Goal: Information Seeking & Learning: Learn about a topic

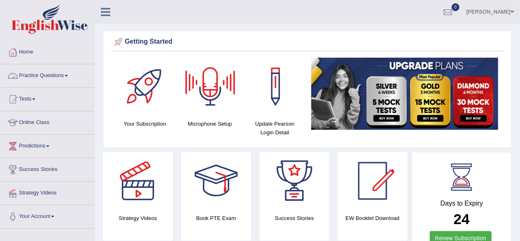
click at [44, 73] on link "Practice Questions" at bounding box center [47, 74] width 94 height 21
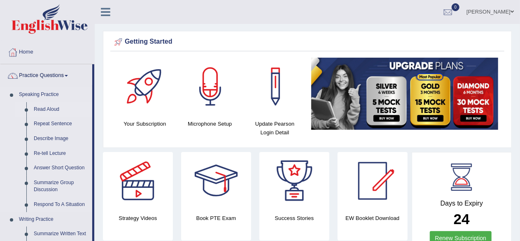
click at [47, 109] on link "Read Aloud" at bounding box center [61, 109] width 62 height 15
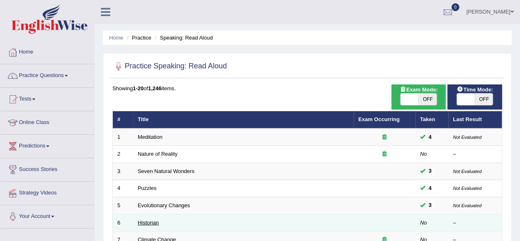
click at [153, 222] on link "Historian" at bounding box center [148, 222] width 21 height 6
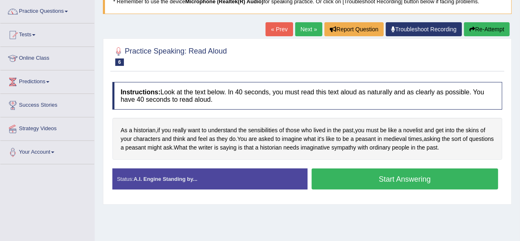
scroll to position [41, 0]
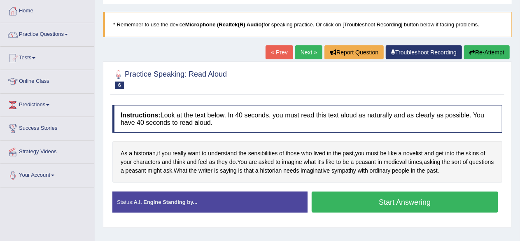
click at [393, 199] on button "Start Answering" at bounding box center [405, 201] width 187 height 21
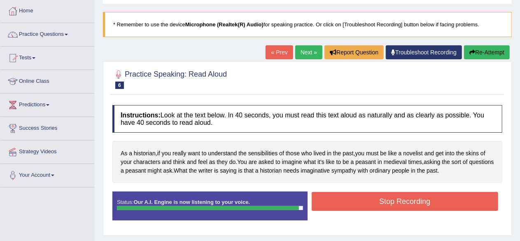
click at [385, 198] on button "Stop Recording" at bounding box center [405, 201] width 187 height 19
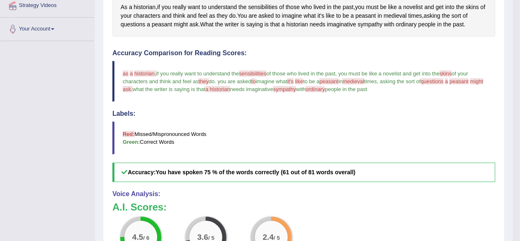
scroll to position [0, 0]
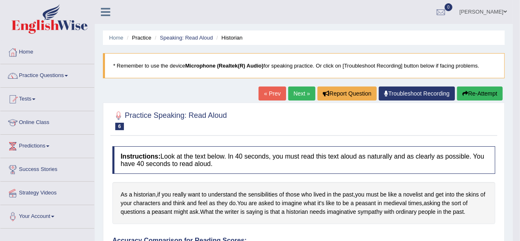
click at [467, 87] on button "Re-Attempt" at bounding box center [480, 93] width 46 height 14
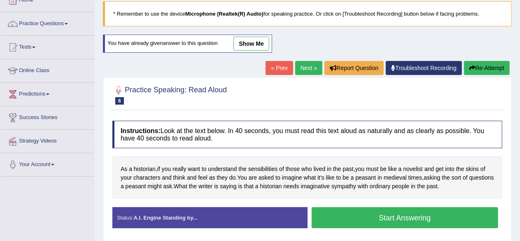
scroll to position [61, 0]
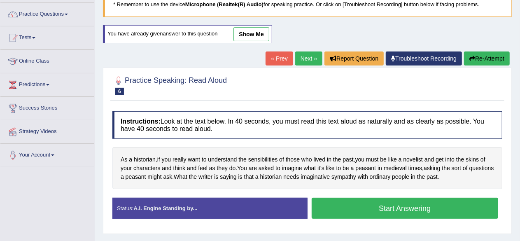
click at [401, 211] on button "Start Answering" at bounding box center [405, 208] width 187 height 21
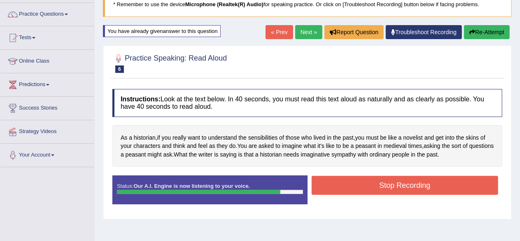
click at [396, 184] on button "Stop Recording" at bounding box center [405, 185] width 187 height 19
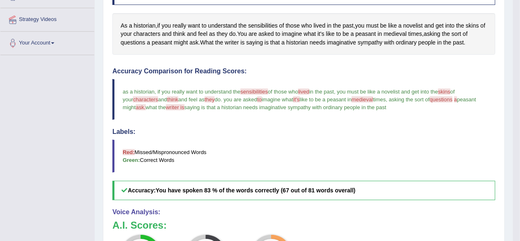
scroll to position [0, 0]
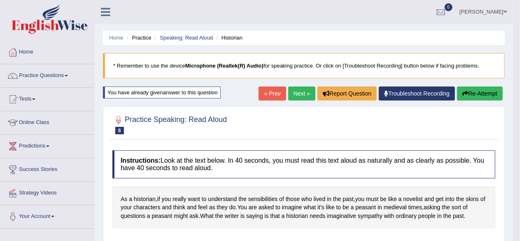
click at [478, 90] on button "Re-Attempt" at bounding box center [480, 93] width 46 height 14
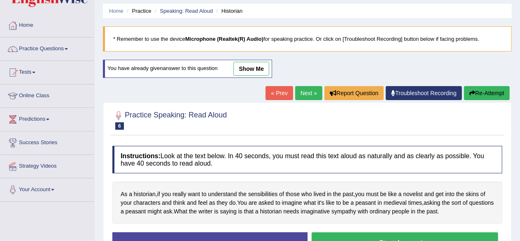
scroll to position [33, 0]
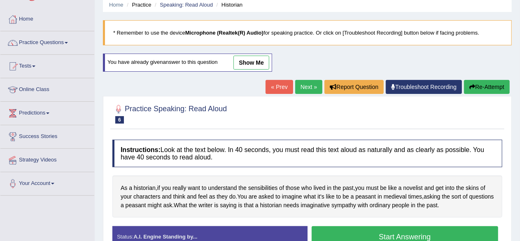
click at [391, 231] on button "Start Answering" at bounding box center [405, 236] width 187 height 21
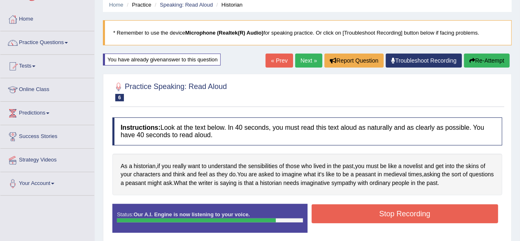
click at [408, 212] on button "Stop Recording" at bounding box center [405, 213] width 187 height 19
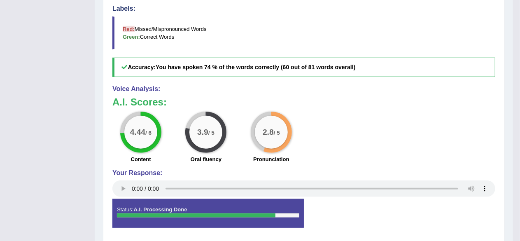
scroll to position [86, 0]
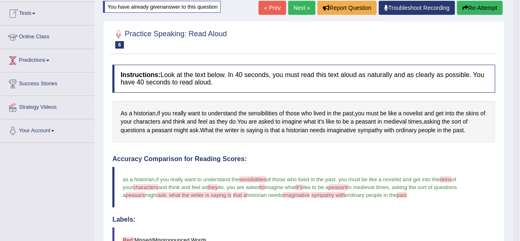
click at [96, 37] on div "Home Practice Speaking: Read Aloud Historian * Remember to use the device Micro…" at bounding box center [304, 187] width 418 height 546
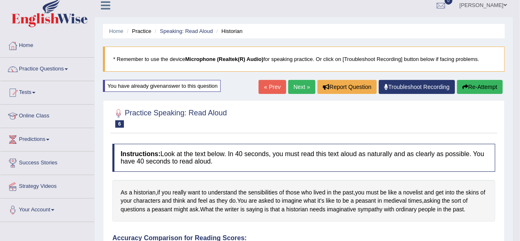
scroll to position [0, 0]
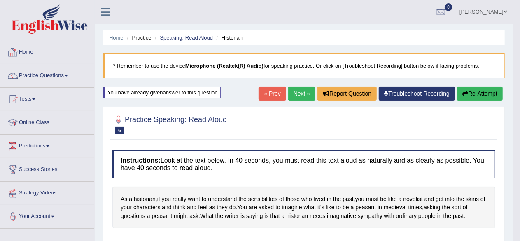
click at [23, 51] on link "Home" at bounding box center [47, 51] width 94 height 21
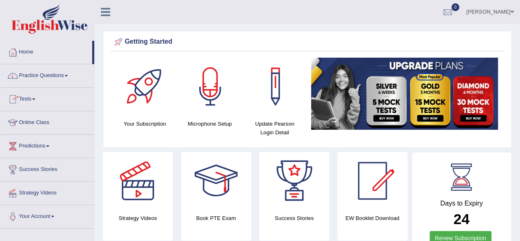
click at [68, 74] on link "Practice Questions" at bounding box center [47, 74] width 94 height 21
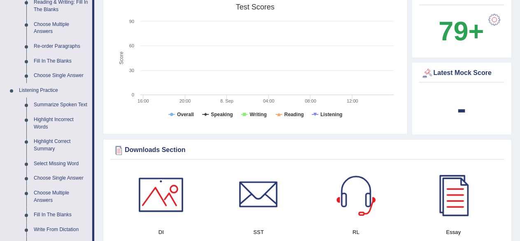
scroll to position [292, 0]
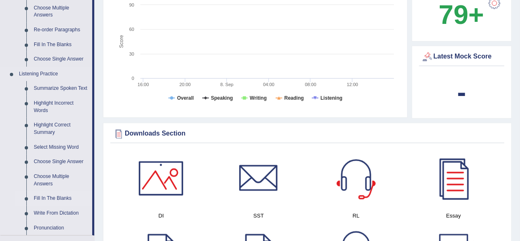
click at [61, 198] on link "Fill In The Blanks" at bounding box center [61, 198] width 62 height 15
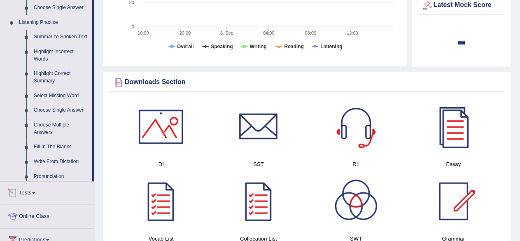
scroll to position [511, 0]
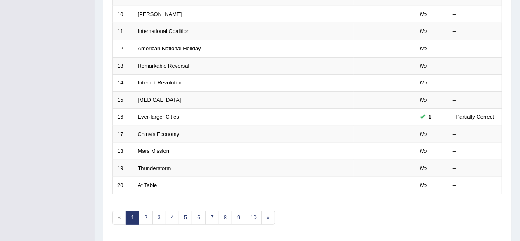
scroll to position [278, 0]
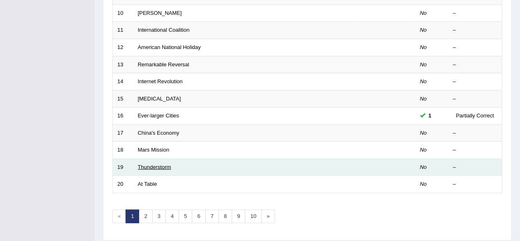
click at [154, 164] on link "Thunderstorm" at bounding box center [154, 167] width 33 height 6
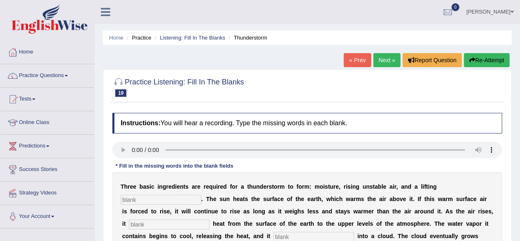
click at [159, 196] on input "text" at bounding box center [161, 200] width 81 height 10
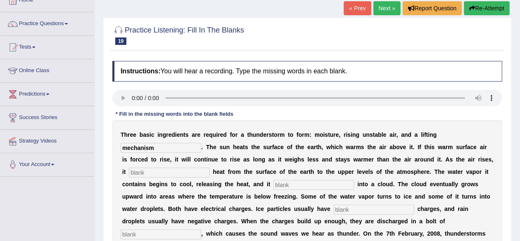
scroll to position [74, 0]
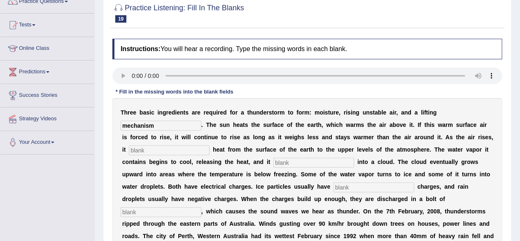
type input "mechanism"
click at [178, 148] on input "text" at bounding box center [169, 150] width 81 height 10
type input "transferred"
click at [294, 158] on input "text" at bounding box center [313, 163] width 81 height 10
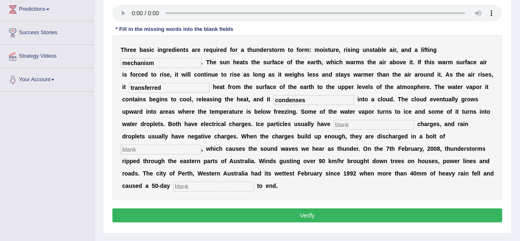
scroll to position [137, 0]
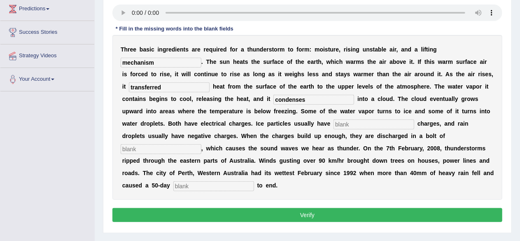
type input "condenses"
click at [353, 124] on input "text" at bounding box center [373, 124] width 81 height 10
type input "positive"
click at [165, 146] on input "text" at bounding box center [161, 149] width 81 height 10
type input "lighting"
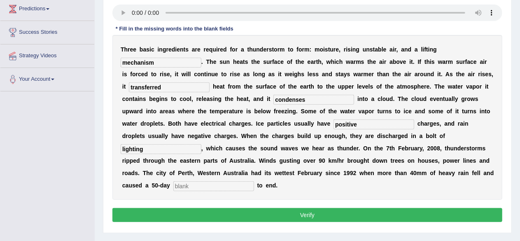
click at [209, 186] on input "text" at bounding box center [213, 186] width 81 height 10
type input "draught"
click at [287, 211] on button "Verify" at bounding box center [307, 215] width 390 height 14
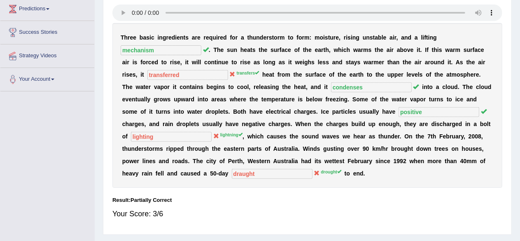
click at [519, 137] on div "Home Practice Listening: Fill In The Blanks Thunderstorm « Prev Next » Report Q…" at bounding box center [307, 69] width 425 height 412
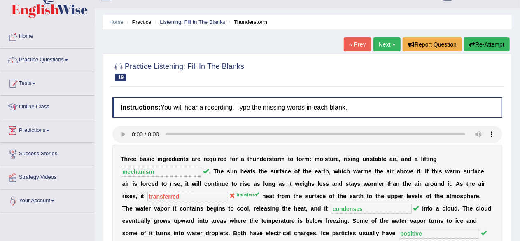
scroll to position [14, 0]
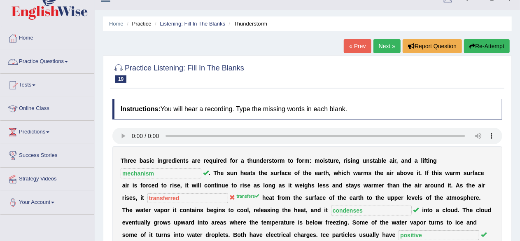
click at [60, 62] on link "Practice Questions" at bounding box center [47, 60] width 94 height 21
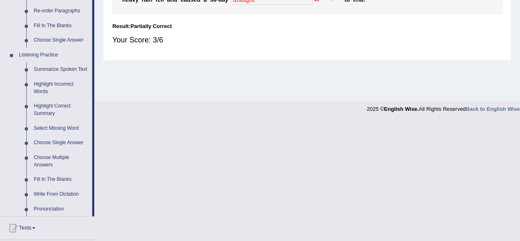
scroll to position [336, 0]
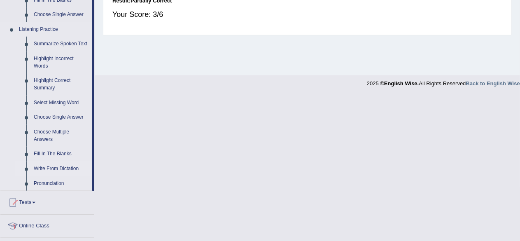
click at [56, 170] on link "Write From Dictation" at bounding box center [61, 168] width 62 height 15
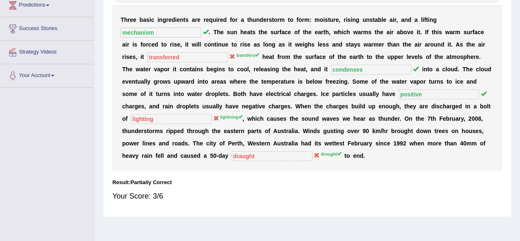
scroll to position [191, 0]
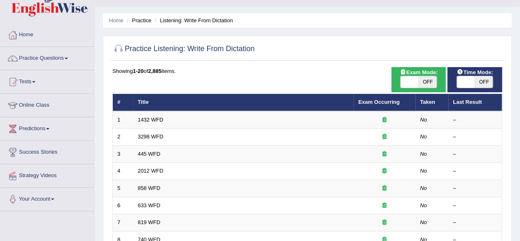
scroll to position [39, 0]
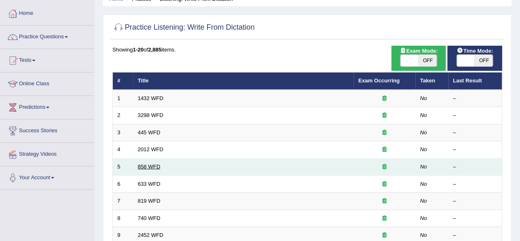
click at [149, 168] on link "858 WFD" at bounding box center [149, 166] width 23 height 6
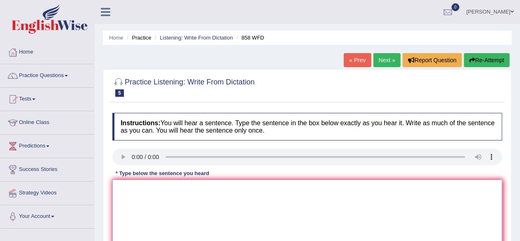
click at [193, 191] on textarea at bounding box center [307, 219] width 390 height 80
click at [152, 196] on textarea "The years" at bounding box center [307, 219] width 390 height 80
type textarea "The years when ship of art"
click at [217, 191] on div "Instructions: You will hear a sentence. Type the sentence in the box below exac…" at bounding box center [307, 196] width 394 height 175
click at [217, 191] on textarea "The years when ship of art" at bounding box center [307, 219] width 390 height 80
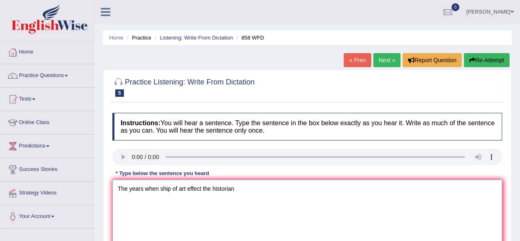
type textarea "The years when ship of art effect the historian"
click at [390, 57] on link "Next »" at bounding box center [386, 60] width 27 height 14
click at [133, 188] on textarea at bounding box center [307, 219] width 390 height 80
type textarea "T"
type textarea "Research"
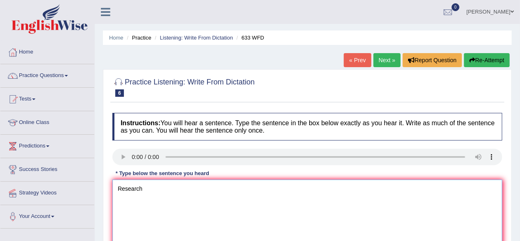
click at [145, 191] on textarea "Research" at bounding box center [307, 219] width 390 height 80
click at [178, 188] on textarea "Research shows that" at bounding box center [307, 219] width 390 height 80
click at [199, 188] on textarea "Research shows that exercised makes us feel better" at bounding box center [307, 219] width 390 height 80
click at [249, 189] on textarea "Research shows that exercising makes us feel better" at bounding box center [307, 219] width 390 height 80
click at [254, 187] on textarea "Research shows that exercising makes us feel better" at bounding box center [307, 219] width 390 height 80
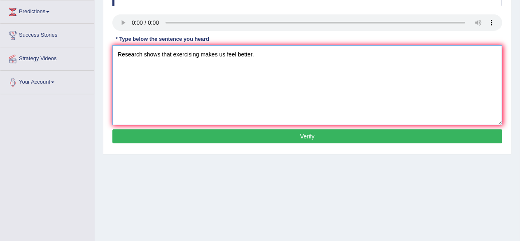
scroll to position [136, 0]
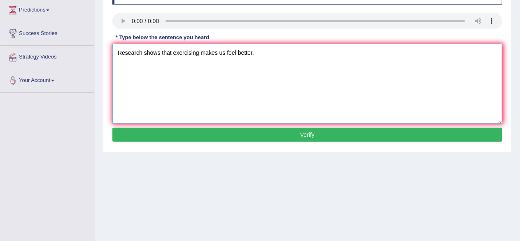
type textarea "Research shows that exercising makes us feel better."
click at [329, 130] on button "Verify" at bounding box center [307, 135] width 390 height 14
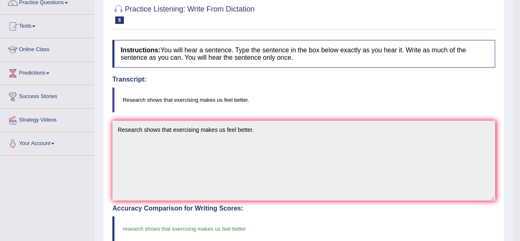
scroll to position [0, 0]
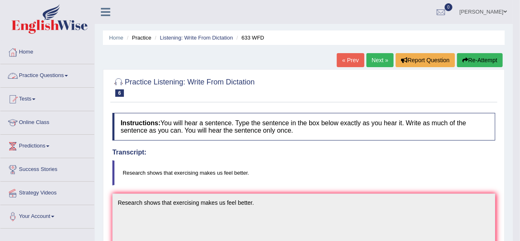
click at [38, 74] on link "Practice Questions" at bounding box center [47, 74] width 94 height 21
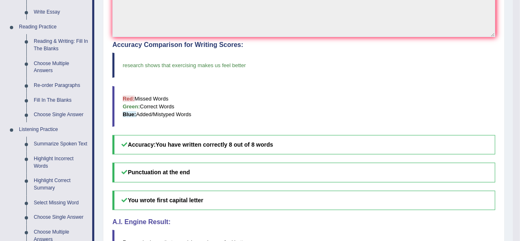
scroll to position [241, 0]
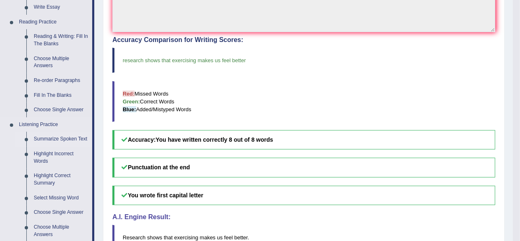
click at [61, 138] on link "Summarize Spoken Text" at bounding box center [61, 139] width 62 height 15
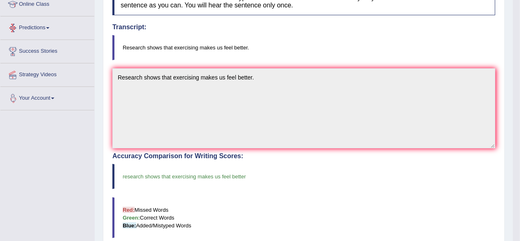
scroll to position [155, 0]
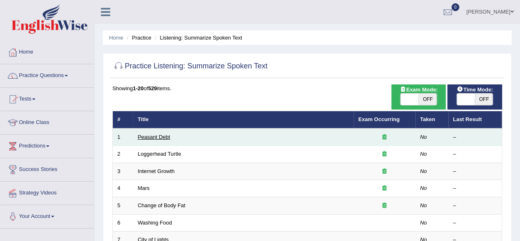
click at [165, 138] on link "Peasant Debt" at bounding box center [154, 137] width 33 height 6
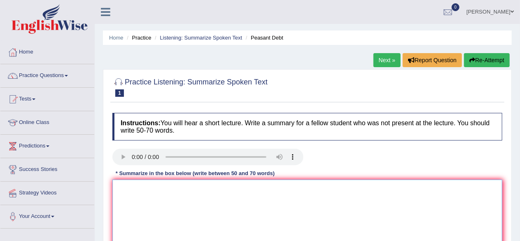
click at [167, 185] on textarea at bounding box center [307, 219] width 390 height 80
paste textarea "The speaker provided a comprehensive overview of [main topic], highlighting sev…"
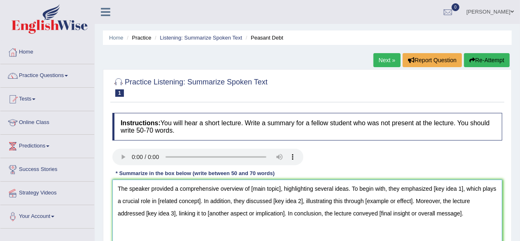
click at [279, 189] on textarea "The speaker provided a comprehensive overview of [main topic], highlighting sev…" at bounding box center [307, 219] width 390 height 80
click at [467, 187] on textarea "The speaker provided a comprehensive overview of Peasant Dept, highlighting sev…" at bounding box center [307, 219] width 390 height 80
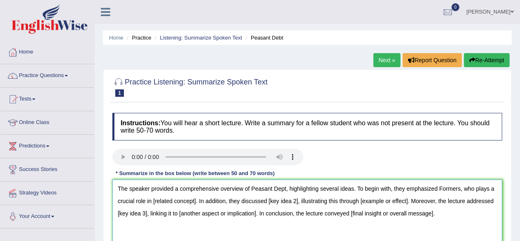
click at [196, 200] on textarea "The speaker provided a comprehensive overview of Peasant Dept, highlighting sev…" at bounding box center [307, 219] width 390 height 80
click at [334, 199] on textarea "The speaker provided a comprehensive overview of Peasant Dept, highlighting sev…" at bounding box center [307, 219] width 390 height 80
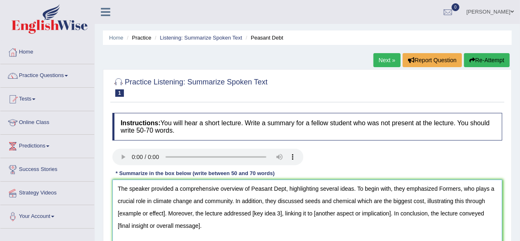
click at [165, 214] on textarea "The speaker provided a comprehensive overview of Peasant Dept, highlighting sev…" at bounding box center [307, 219] width 390 height 80
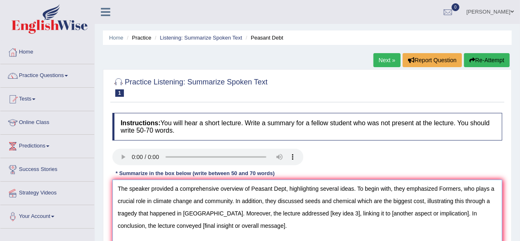
click at [312, 210] on textarea "The speaker provided a comprehensive overview of Peasant Dept, highlighting sev…" at bounding box center [307, 219] width 390 height 80
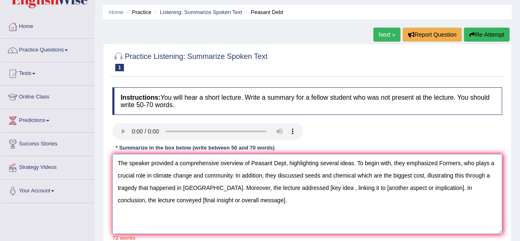
scroll to position [24, 0]
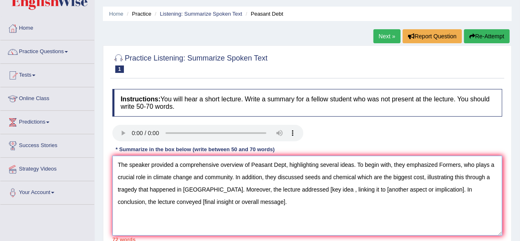
click at [417, 189] on textarea "The speaker provided a comprehensive overview of Peasant Dept, highlighting sev…" at bounding box center [307, 196] width 390 height 80
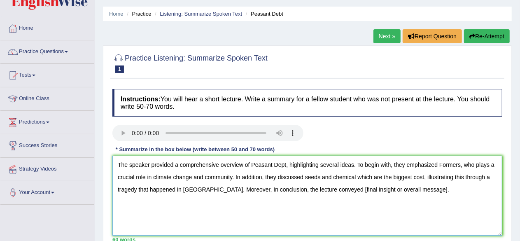
click at [398, 189] on textarea "The speaker provided a comprehensive overview of Peasant Dept, highlighting sev…" at bounding box center [307, 196] width 390 height 80
click at [440, 188] on textarea "The speaker provided a comprehensive overview of Peasant Dept, highlighting sev…" at bounding box center [307, 196] width 390 height 80
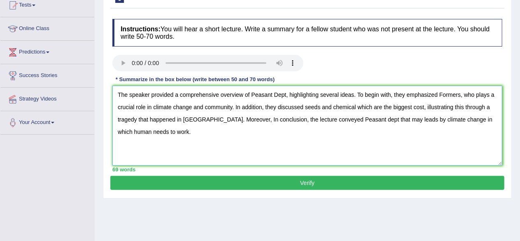
scroll to position [98, 0]
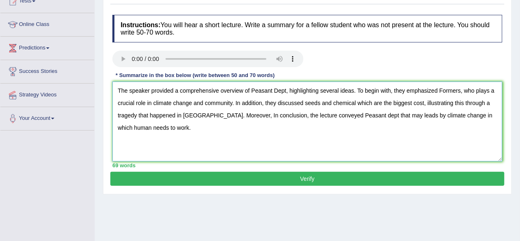
type textarea "The speaker provided a comprehensive overview of Peasant Dept, highlighting sev…"
click at [306, 182] on button "Verify" at bounding box center [307, 179] width 394 height 14
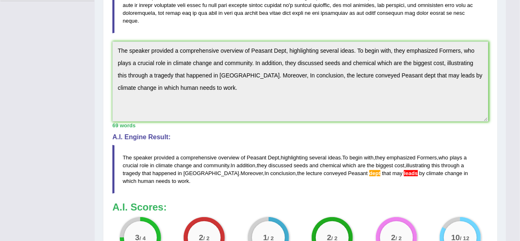
scroll to position [334, 0]
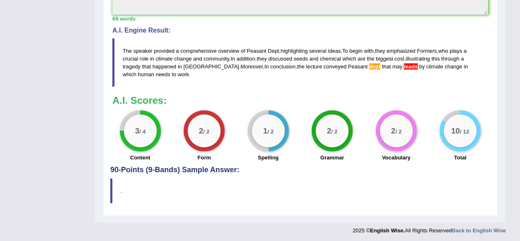
click at [369, 65] on span "dept" at bounding box center [374, 66] width 11 height 6
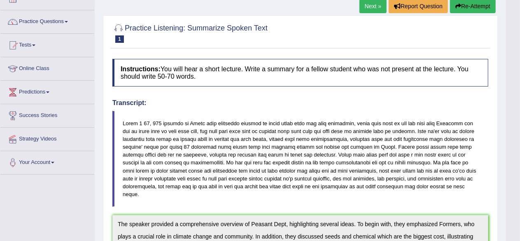
scroll to position [30, 0]
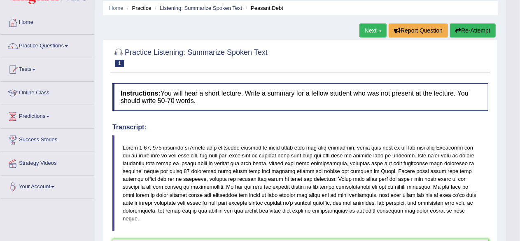
click at [373, 30] on link "Next »" at bounding box center [372, 30] width 27 height 14
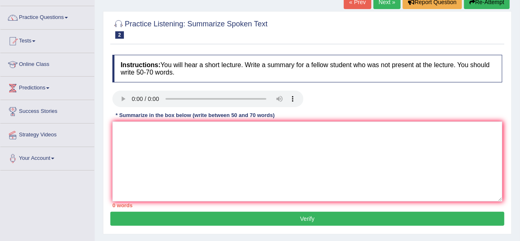
scroll to position [63, 0]
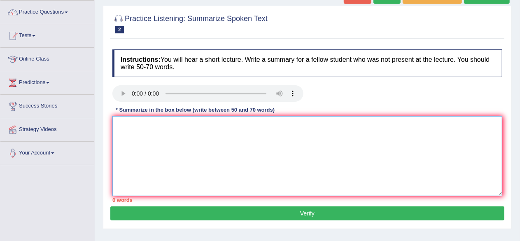
click at [129, 131] on textarea at bounding box center [307, 156] width 390 height 80
paste textarea "The speaker provided a comprehensive overview of [main topic], highlighting sev…"
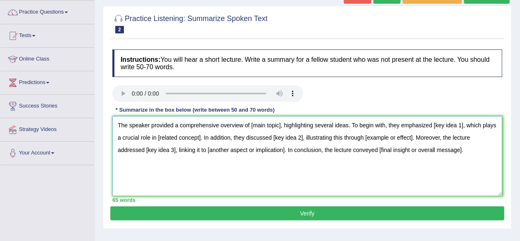
click at [281, 126] on textarea "The speaker provided a comprehensive overview of [main topic], highlighting sev…" at bounding box center [307, 156] width 390 height 80
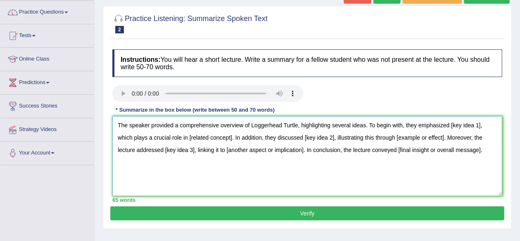
click at [480, 125] on textarea "The speaker provided a comprehensive overview of Loggerhead Turtle, highlightin…" at bounding box center [307, 156] width 390 height 80
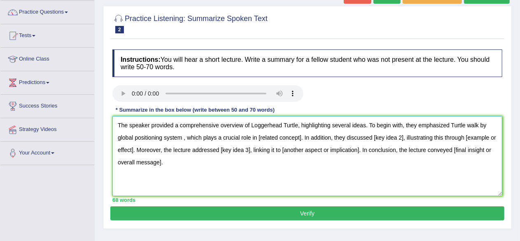
click at [301, 136] on textarea "The speaker provided a comprehensive overview of Loggerhead Turtle, highlightin…" at bounding box center [307, 156] width 390 height 80
click at [184, 137] on textarea "The speaker provided a comprehensive overview of Loggerhead Turtle, highlightin…" at bounding box center [307, 156] width 390 height 80
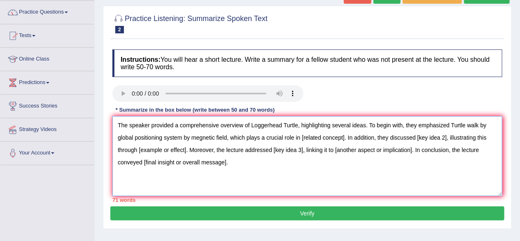
click at [346, 138] on textarea "The speaker provided a comprehensive overview of Loggerhead Turtle, highlightin…" at bounding box center [307, 156] width 390 height 80
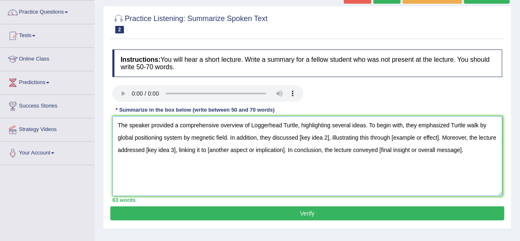
click at [333, 140] on textarea "The speaker provided a comprehensive overview of Loggerhead Turtle, highlightin…" at bounding box center [307, 156] width 390 height 80
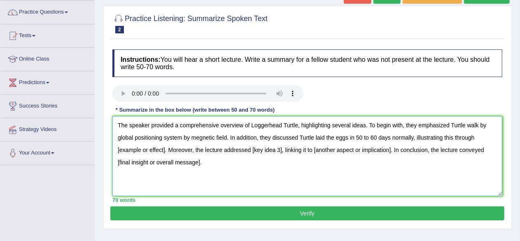
click at [164, 149] on textarea "The speaker provided a comprehensive overview of Loggerhead Turtle, highlightin…" at bounding box center [307, 156] width 390 height 80
click at [256, 149] on textarea "The speaker provided a comprehensive overview of Loggerhead Turtle, highlightin…" at bounding box center [307, 156] width 390 height 80
click at [446, 147] on textarea "The speaker provided a comprehensive overview of Loggerhead Turtle, highlightin…" at bounding box center [307, 156] width 390 height 80
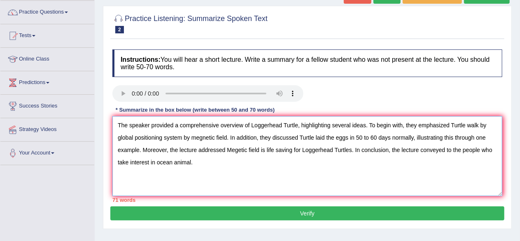
click at [389, 149] on textarea "The speaker provided a comprehensive overview of Loggerhead Turtle, highlightin…" at bounding box center [307, 156] width 390 height 80
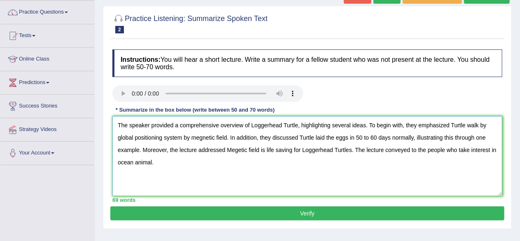
type textarea "The speaker provided a comprehensive overview of Loggerhead Turtle, highlightin…"
click at [318, 213] on button "Verify" at bounding box center [307, 213] width 394 height 14
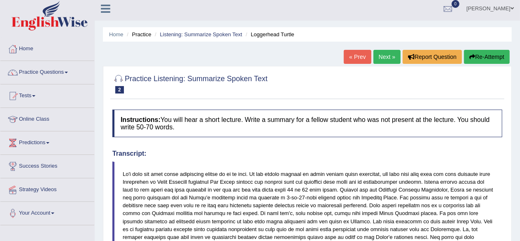
scroll to position [1, 0]
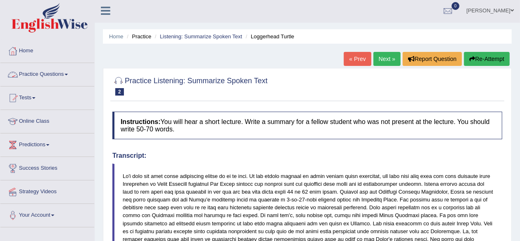
click at [60, 72] on link "Practice Questions" at bounding box center [47, 73] width 94 height 21
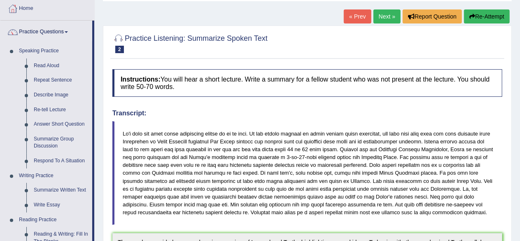
scroll to position [0, 0]
